Goal: Use online tool/utility: Use online tool/utility

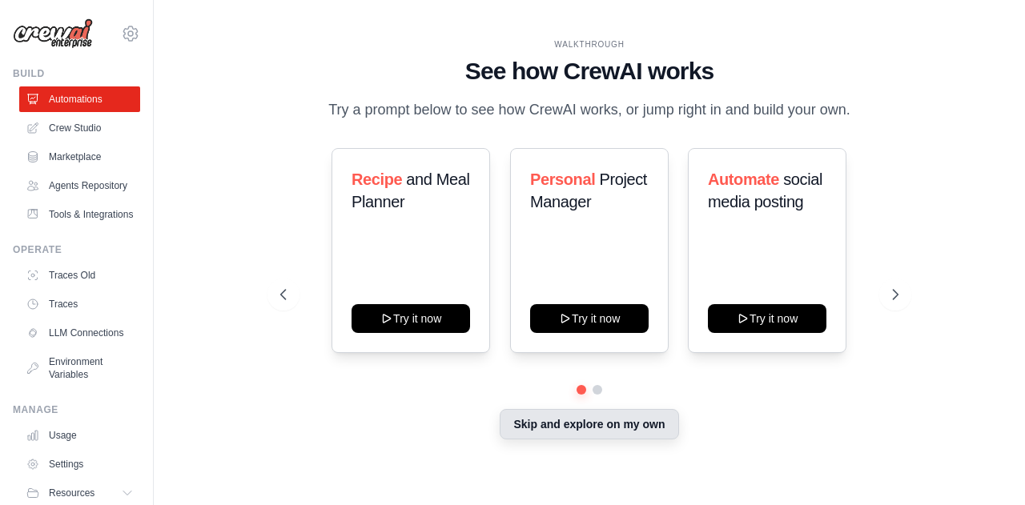
click at [639, 423] on button "Skip and explore on my own" at bounding box center [589, 424] width 179 height 30
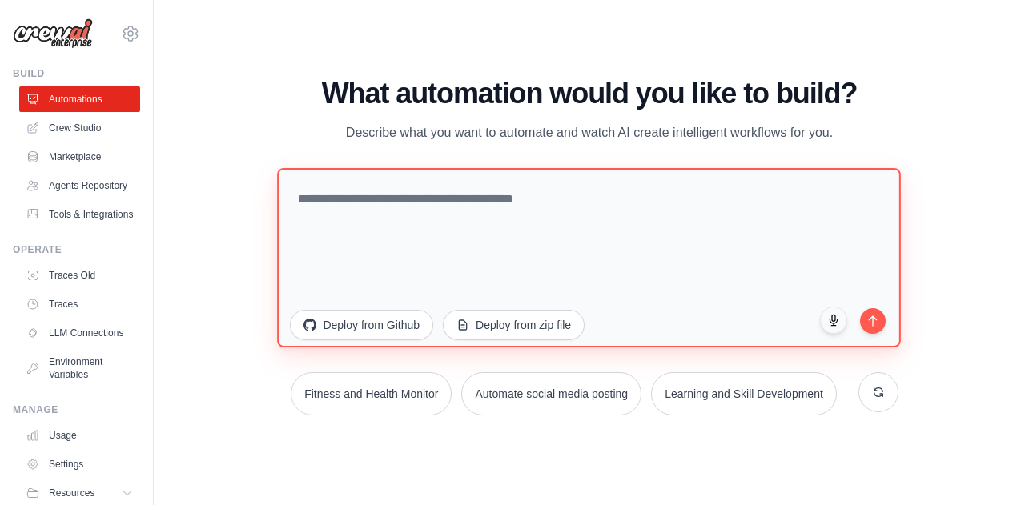
click at [356, 214] on textarea at bounding box center [590, 256] width 624 height 179
type textarea "**********"
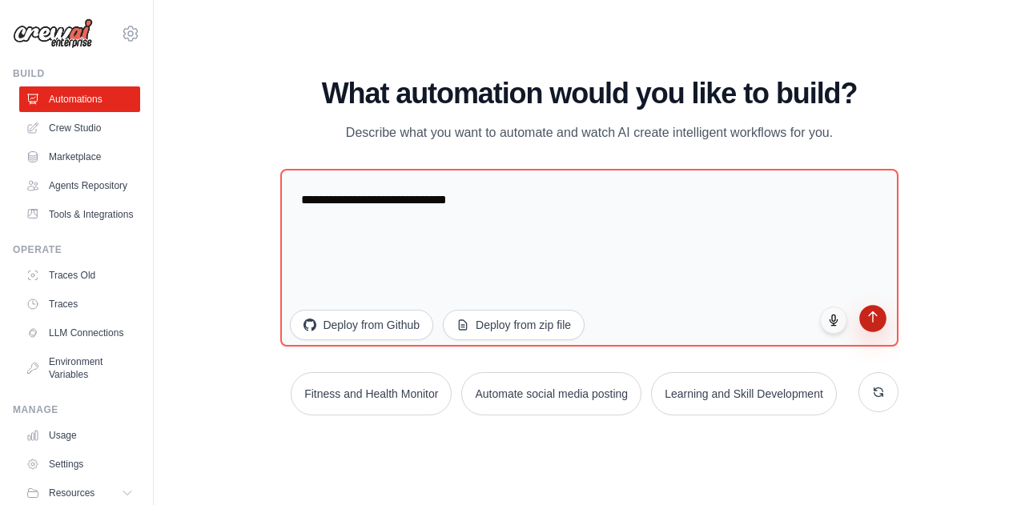
click at [875, 316] on icon "submit" at bounding box center [873, 317] width 14 height 14
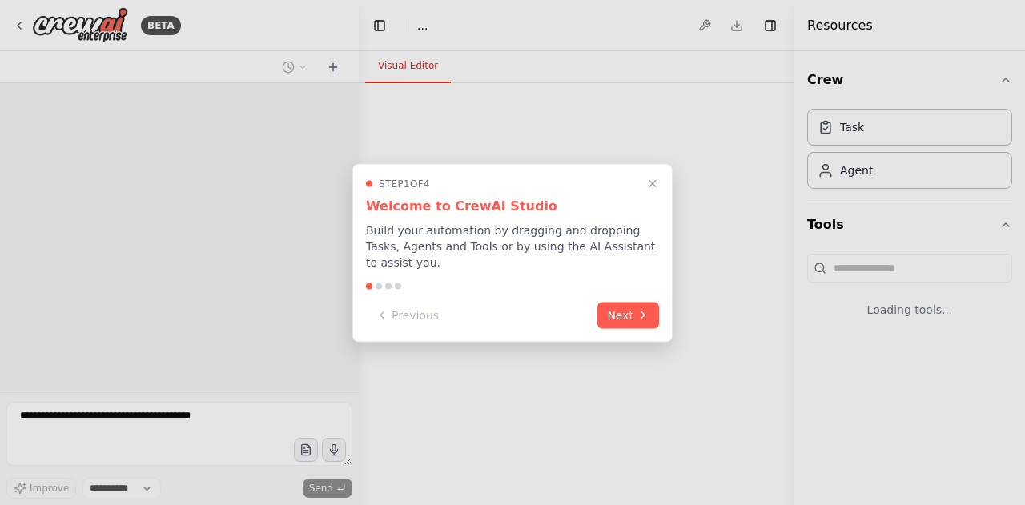
select select "****"
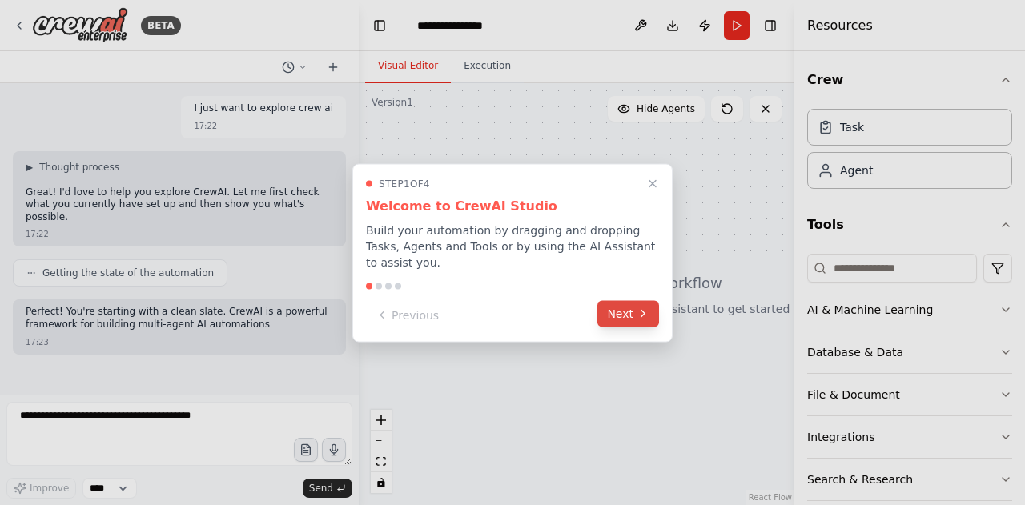
click at [608, 308] on button "Next" at bounding box center [628, 313] width 62 height 26
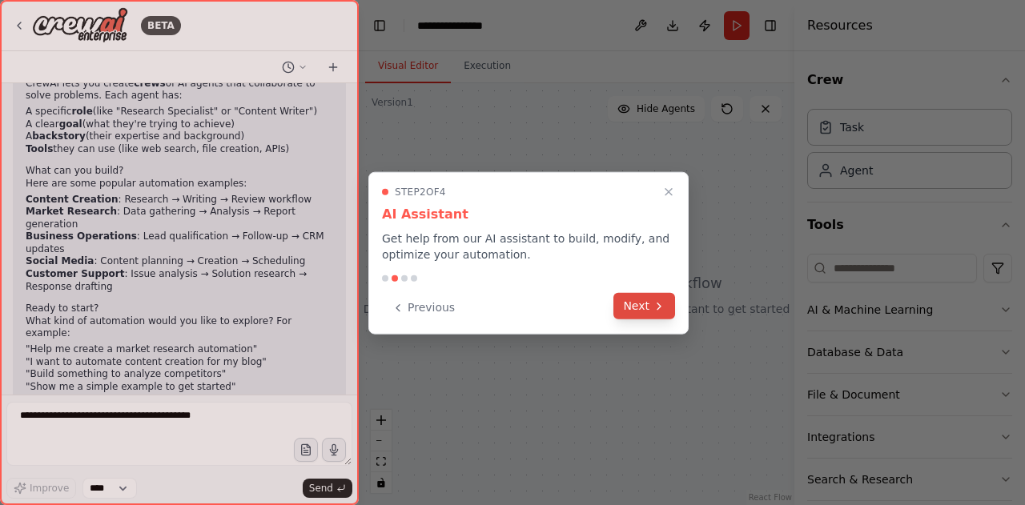
scroll to position [298, 0]
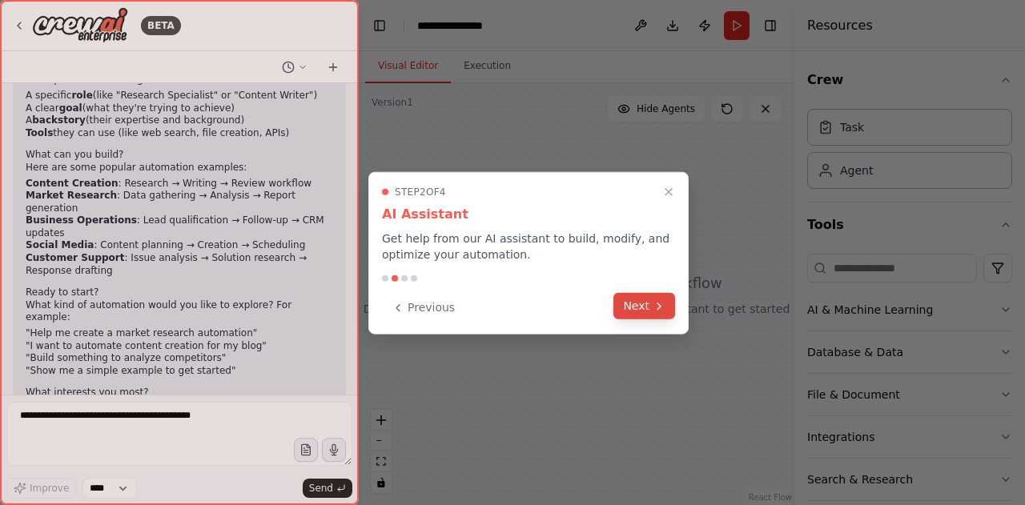
click at [654, 304] on icon at bounding box center [659, 306] width 13 height 13
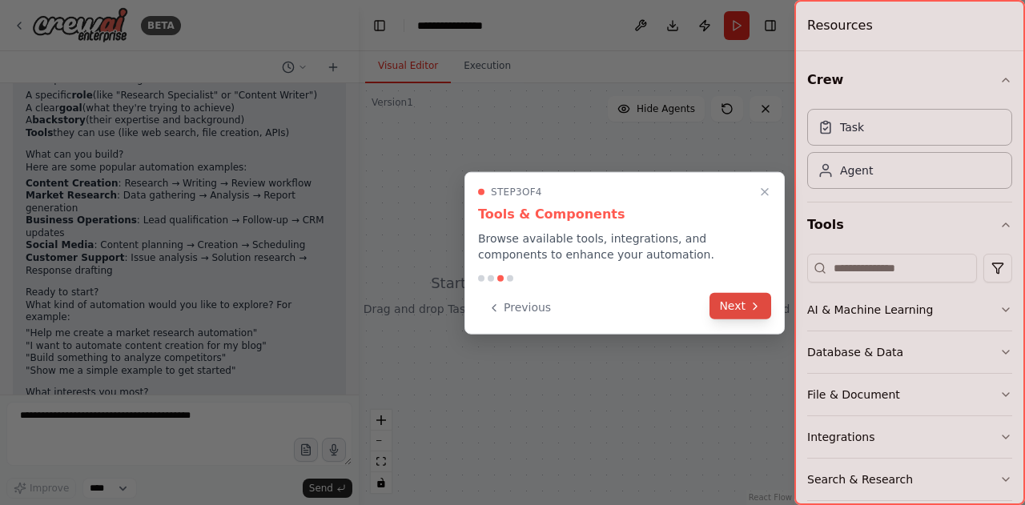
click at [758, 309] on icon at bounding box center [755, 306] width 13 height 13
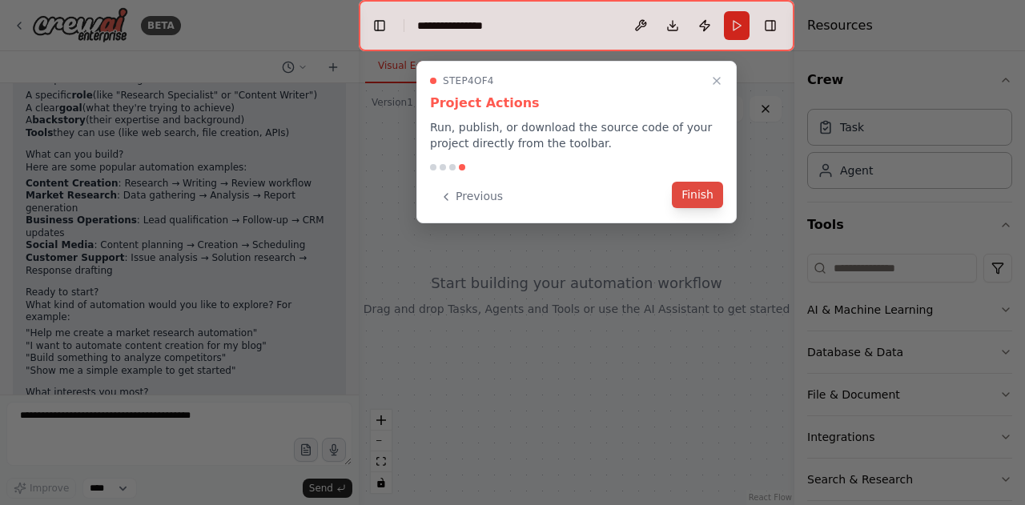
click at [692, 199] on button "Finish" at bounding box center [697, 195] width 51 height 26
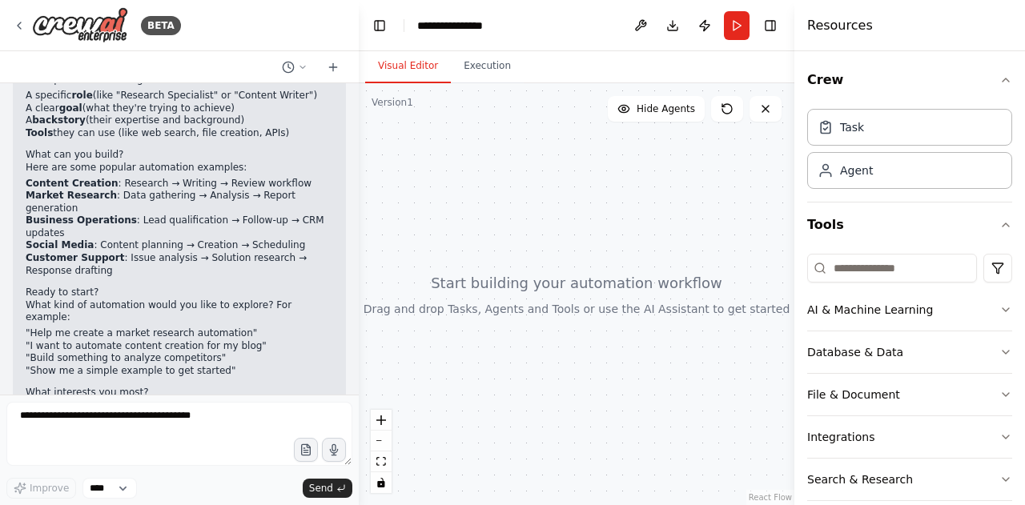
scroll to position [323, 0]
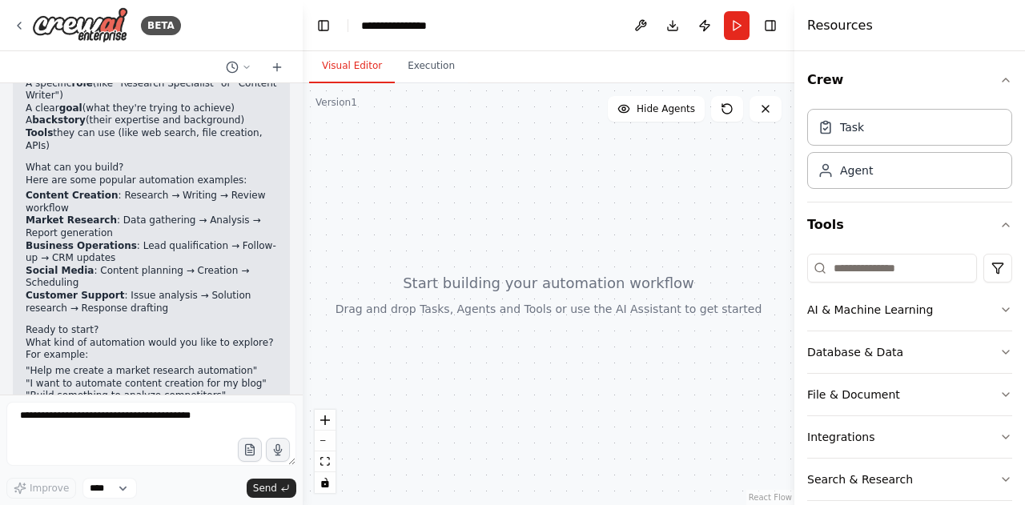
drag, startPoint x: 354, startPoint y: 308, endPoint x: 300, endPoint y: 312, distance: 53.8
click at [300, 312] on div at bounding box center [299, 252] width 6 height 505
